Goal: Task Accomplishment & Management: Use online tool/utility

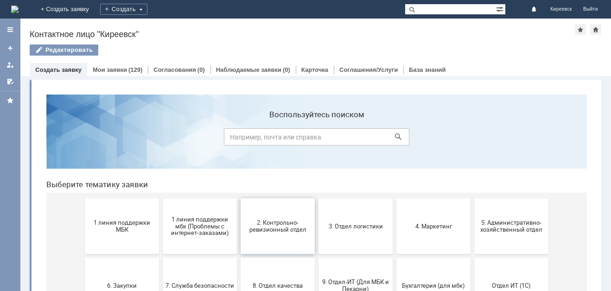
click at [275, 249] on button "2. Контрольно-ревизионный отдел" at bounding box center [278, 226] width 74 height 56
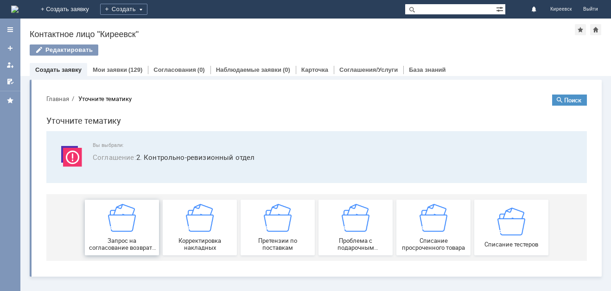
click at [135, 248] on span "Запрос на согласование возврата (д/с или товара)" at bounding box center [122, 244] width 69 height 14
click at [489, 223] on div "Списание тестеров" at bounding box center [511, 227] width 69 height 40
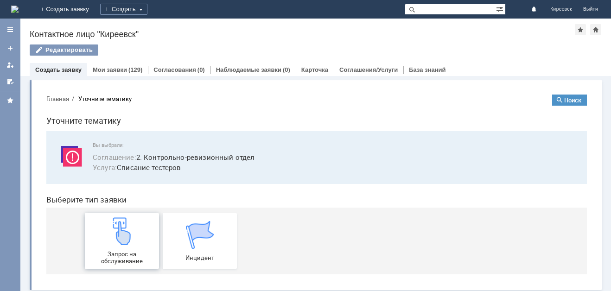
click at [130, 245] on img at bounding box center [122, 231] width 28 height 28
